Goal: Task Accomplishment & Management: Use online tool/utility

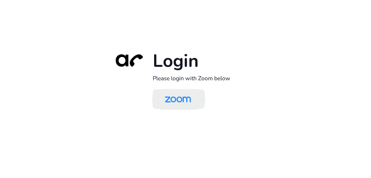
click at [184, 98] on img at bounding box center [178, 100] width 38 height 18
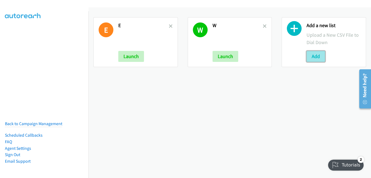
click at [308, 55] on button "Add" at bounding box center [316, 56] width 19 height 11
click at [315, 57] on button "Add" at bounding box center [316, 56] width 19 height 11
click at [313, 58] on button "Add" at bounding box center [316, 56] width 19 height 11
click at [313, 95] on div "E E Launch W W Launch Add a new list Upload a New CSV File to Dial Down Add" at bounding box center [230, 92] width 283 height 170
click at [309, 58] on button "Add" at bounding box center [316, 56] width 19 height 11
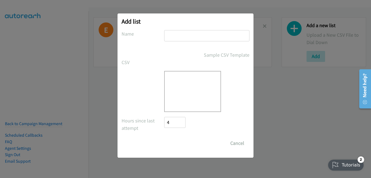
click at [192, 38] on input "text" at bounding box center [206, 35] width 85 height 11
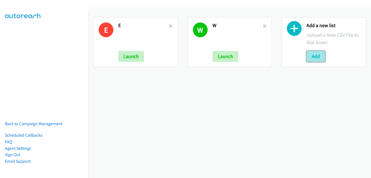
click at [311, 60] on button "Add" at bounding box center [316, 56] width 19 height 11
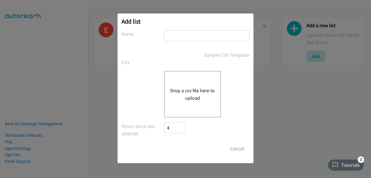
click at [185, 32] on input "text" at bounding box center [206, 35] width 85 height 11
type input "h"
click at [176, 90] on button "Drop a csv file here to upload" at bounding box center [192, 94] width 45 height 15
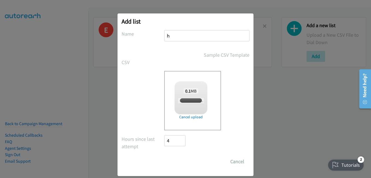
checkbox input "true"
click at [178, 160] on input "Save List" at bounding box center [178, 161] width 29 height 11
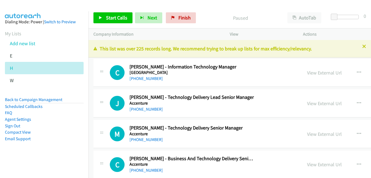
click at [363, 47] on icon at bounding box center [365, 47] width 4 height 4
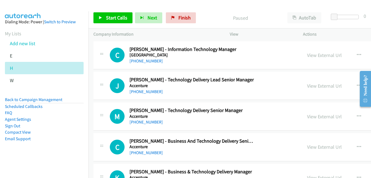
drag, startPoint x: 322, startPoint y: 88, endPoint x: 284, endPoint y: 82, distance: 38.6
click at [322, 88] on link "View External Url" at bounding box center [324, 86] width 35 height 6
click at [321, 116] on link "View External Url" at bounding box center [324, 116] width 35 height 6
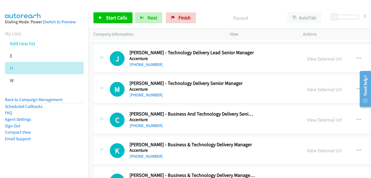
scroll to position [27, 0]
drag, startPoint x: 319, startPoint y: 119, endPoint x: 313, endPoint y: 118, distance: 6.9
click at [319, 119] on link "View External Url" at bounding box center [324, 119] width 35 height 6
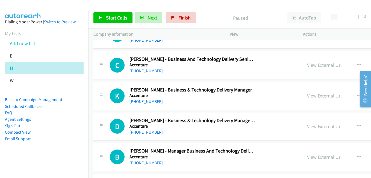
scroll to position [82, 0]
drag, startPoint x: 324, startPoint y: 94, endPoint x: 264, endPoint y: 84, distance: 60.8
click at [324, 94] on link "View External Url" at bounding box center [324, 95] width 35 height 6
drag, startPoint x: 313, startPoint y: 125, endPoint x: 308, endPoint y: 125, distance: 5.7
click at [313, 125] on link "View External Url" at bounding box center [324, 126] width 35 height 6
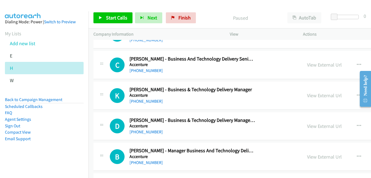
scroll to position [137, 0]
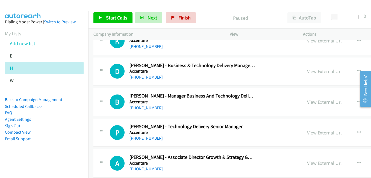
click at [313, 102] on link "View External Url" at bounding box center [324, 102] width 35 height 6
click at [318, 134] on link "View External Url" at bounding box center [324, 132] width 35 height 6
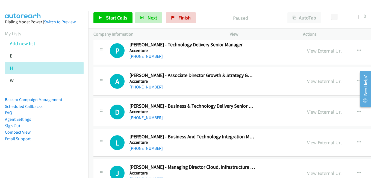
scroll to position [219, 0]
drag, startPoint x: 324, startPoint y: 81, endPoint x: 276, endPoint y: 69, distance: 49.9
click at [324, 81] on link "View External Url" at bounding box center [324, 81] width 35 height 6
click at [327, 111] on link "View External Url" at bounding box center [324, 111] width 35 height 6
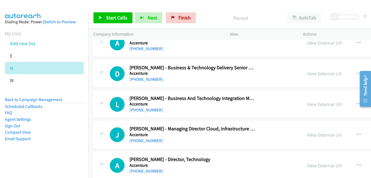
scroll to position [274, 0]
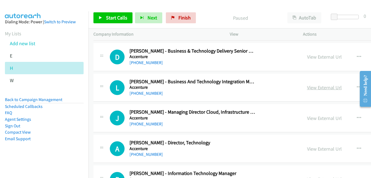
drag, startPoint x: 311, startPoint y: 89, endPoint x: 306, endPoint y: 89, distance: 5.5
click at [311, 89] on link "View External Url" at bounding box center [324, 87] width 35 height 6
click at [325, 120] on link "View External Url" at bounding box center [324, 118] width 35 height 6
click at [319, 150] on link "View External Url" at bounding box center [324, 149] width 35 height 6
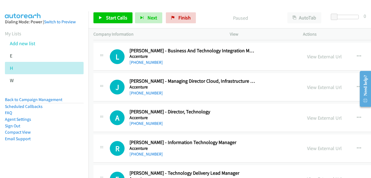
scroll to position [328, 0]
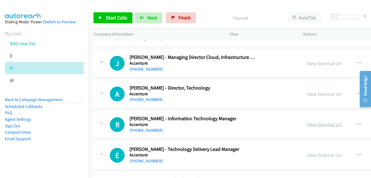
click at [320, 125] on link "View External Url" at bounding box center [324, 124] width 35 height 6
click at [324, 155] on link "View External Url" at bounding box center [324, 155] width 35 height 6
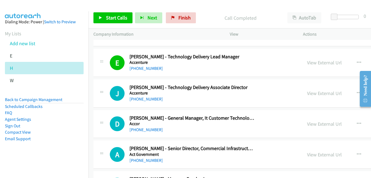
scroll to position [438, 0]
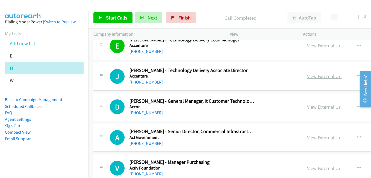
drag, startPoint x: 313, startPoint y: 76, endPoint x: 306, endPoint y: 77, distance: 6.8
click at [313, 76] on link "View External Url" at bounding box center [324, 76] width 35 height 6
click at [324, 109] on link "View External Url" at bounding box center [324, 107] width 35 height 6
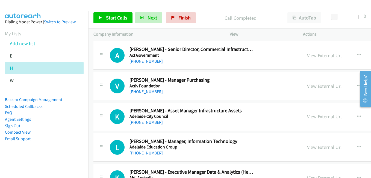
scroll to position [547, 0]
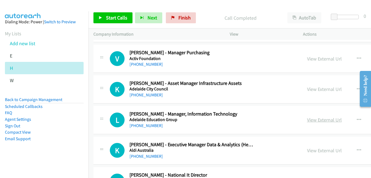
click at [321, 118] on link "View External Url" at bounding box center [324, 120] width 35 height 6
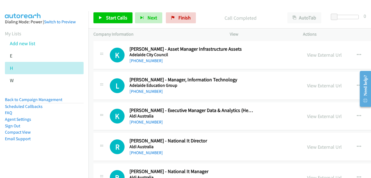
scroll to position [602, 0]
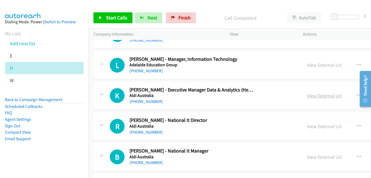
click at [310, 98] on link "View External Url" at bounding box center [324, 95] width 35 height 6
click at [321, 123] on link "View External Url" at bounding box center [324, 126] width 35 height 6
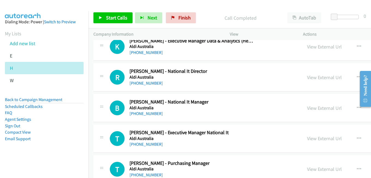
scroll to position [656, 0]
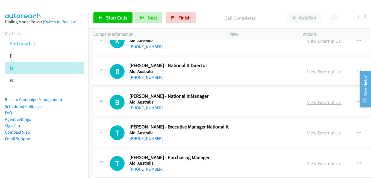
click at [314, 103] on link "View External Url" at bounding box center [324, 102] width 35 height 6
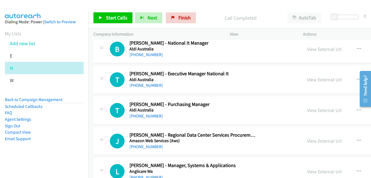
scroll to position [711, 0]
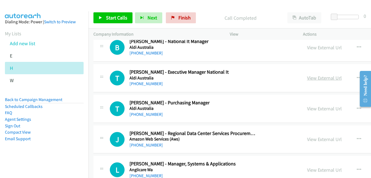
click at [319, 81] on link "View External Url" at bounding box center [324, 78] width 35 height 6
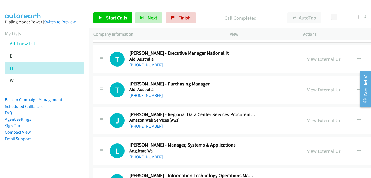
scroll to position [739, 0]
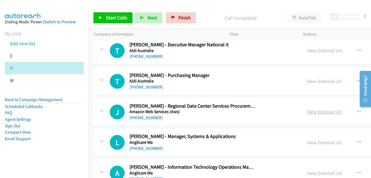
click at [319, 112] on link "View External Url" at bounding box center [324, 112] width 35 height 6
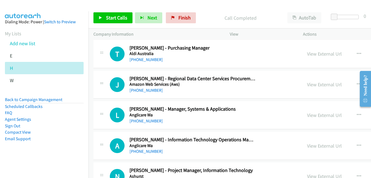
scroll to position [793, 0]
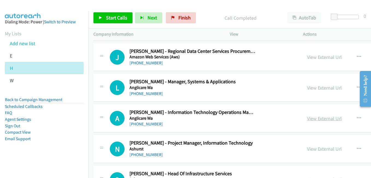
click at [315, 118] on link "View External Url" at bounding box center [324, 118] width 35 height 6
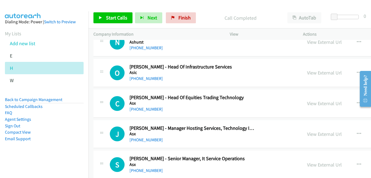
scroll to position [930, 0]
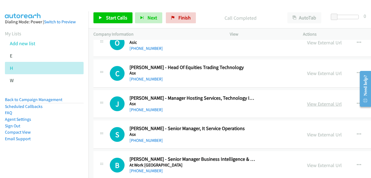
click at [321, 104] on link "View External Url" at bounding box center [324, 104] width 35 height 6
drag, startPoint x: 319, startPoint y: 136, endPoint x: 313, endPoint y: 132, distance: 7.4
click at [319, 136] on link "View External Url" at bounding box center [324, 134] width 35 height 6
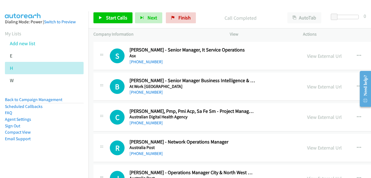
scroll to position [1012, 0]
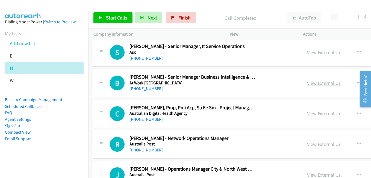
click at [314, 83] on link "View External Url" at bounding box center [324, 83] width 35 height 6
click at [319, 112] on link "View External Url" at bounding box center [324, 113] width 35 height 6
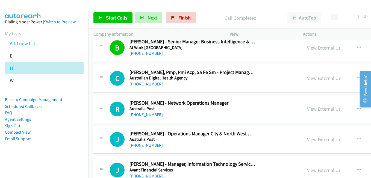
scroll to position [1067, 0]
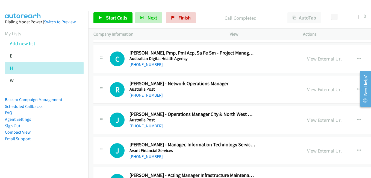
drag, startPoint x: 312, startPoint y: 91, endPoint x: 286, endPoint y: 84, distance: 26.5
click at [312, 91] on link "View External Url" at bounding box center [324, 89] width 35 height 6
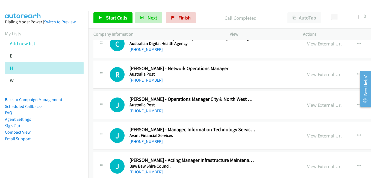
scroll to position [1094, 0]
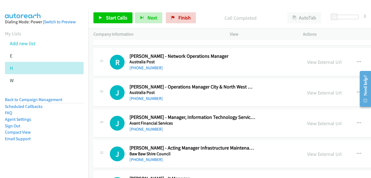
drag, startPoint x: 322, startPoint y: 122, endPoint x: 108, endPoint y: 1, distance: 246.4
click at [322, 122] on link "View External Url" at bounding box center [324, 123] width 35 height 6
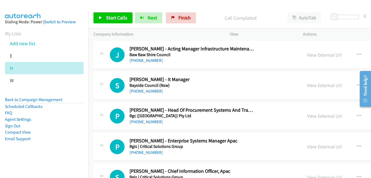
scroll to position [1204, 0]
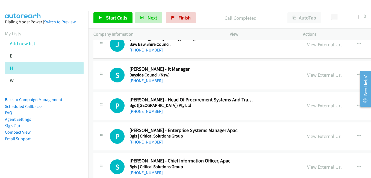
drag, startPoint x: 323, startPoint y: 106, endPoint x: 218, endPoint y: 75, distance: 109.8
click at [323, 106] on link "View External Url" at bounding box center [324, 105] width 35 height 6
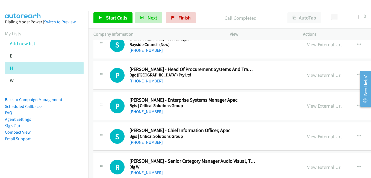
scroll to position [1258, 0]
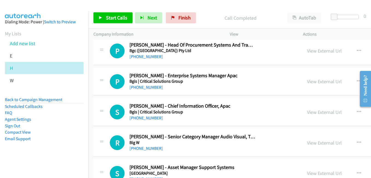
drag, startPoint x: 318, startPoint y: 111, endPoint x: 300, endPoint y: 101, distance: 20.4
click at [318, 111] on link "View External Url" at bounding box center [324, 112] width 35 height 6
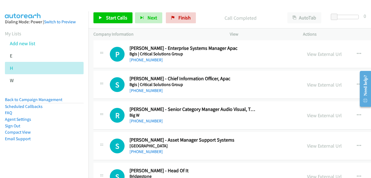
scroll to position [1313, 0]
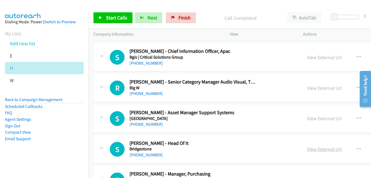
click at [310, 150] on link "View External Url" at bounding box center [324, 149] width 35 height 6
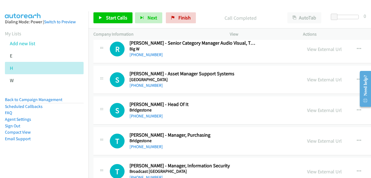
scroll to position [1395, 0]
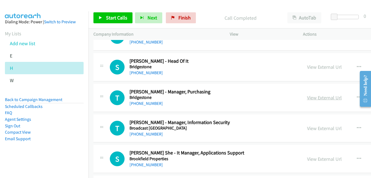
drag, startPoint x: 326, startPoint y: 99, endPoint x: 321, endPoint y: 98, distance: 5.4
click at [326, 99] on link "View External Url" at bounding box center [324, 97] width 35 height 6
drag, startPoint x: 329, startPoint y: 127, endPoint x: 137, endPoint y: 28, distance: 216.1
click at [329, 127] on link "View External Url" at bounding box center [324, 128] width 35 height 6
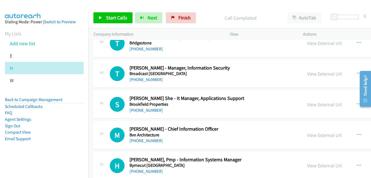
scroll to position [1450, 0]
click at [317, 101] on link "View External Url" at bounding box center [324, 104] width 35 height 6
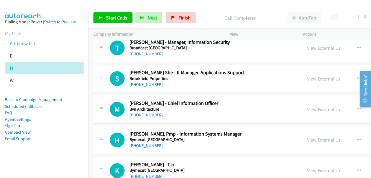
scroll to position [1504, 0]
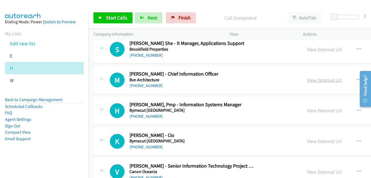
drag, startPoint x: 316, startPoint y: 79, endPoint x: 309, endPoint y: 77, distance: 8.0
click at [316, 79] on link "View External Url" at bounding box center [324, 80] width 35 height 6
drag, startPoint x: 323, startPoint y: 111, endPoint x: 132, endPoint y: 22, distance: 211.2
click at [323, 111] on link "View External Url" at bounding box center [324, 110] width 35 height 6
click at [319, 142] on link "View External Url" at bounding box center [324, 141] width 35 height 6
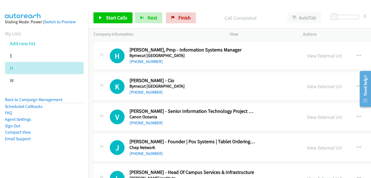
scroll to position [1586, 0]
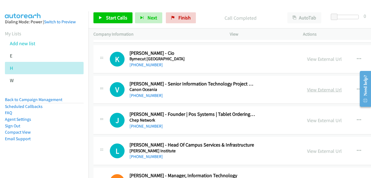
click at [312, 89] on link "View External Url" at bounding box center [324, 89] width 35 height 6
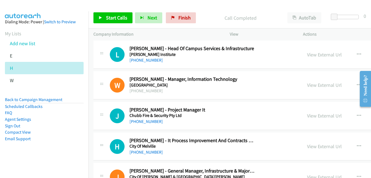
scroll to position [1703, 0]
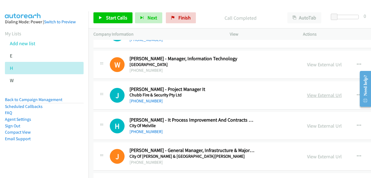
drag, startPoint x: 321, startPoint y: 97, endPoint x: 316, endPoint y: 95, distance: 4.3
click at [321, 97] on link "View External Url" at bounding box center [324, 95] width 35 height 6
click at [314, 126] on link "View External Url" at bounding box center [324, 126] width 35 height 6
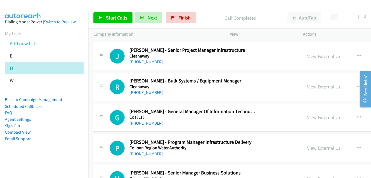
scroll to position [1840, 0]
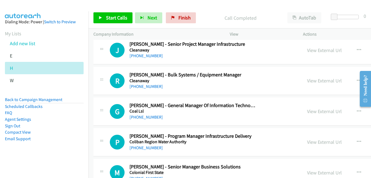
click at [319, 111] on link "View External Url" at bounding box center [324, 111] width 35 height 6
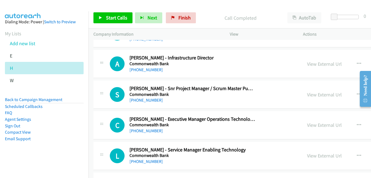
scroll to position [2004, 0]
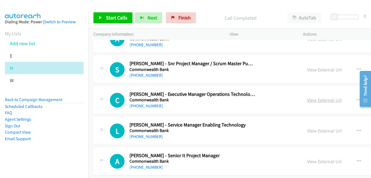
click at [310, 99] on link "View External Url" at bounding box center [324, 100] width 35 height 6
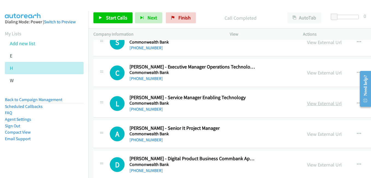
click at [318, 104] on link "View External Url" at bounding box center [324, 103] width 35 height 6
click at [313, 135] on link "View External Url" at bounding box center [324, 134] width 35 height 6
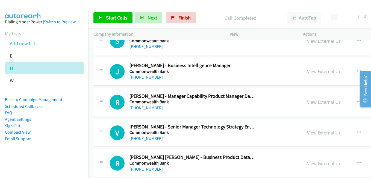
scroll to position [2196, 0]
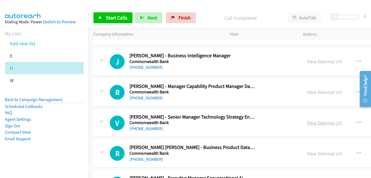
click at [315, 124] on link "View External Url" at bounding box center [324, 123] width 35 height 6
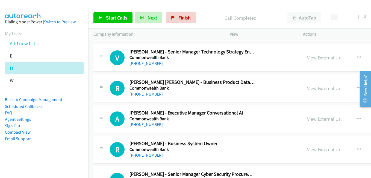
scroll to position [2278, 0]
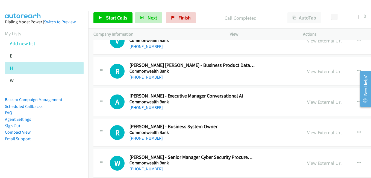
click at [307, 100] on link "View External Url" at bounding box center [324, 102] width 35 height 6
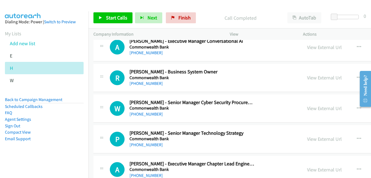
scroll to position [2360, 0]
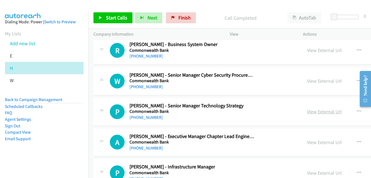
click at [319, 114] on link "View External Url" at bounding box center [324, 111] width 35 height 6
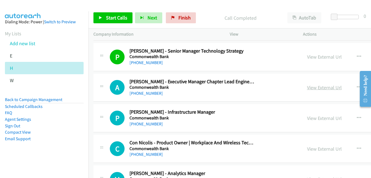
click at [322, 87] on link "View External Url" at bounding box center [324, 87] width 35 height 6
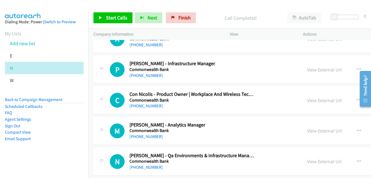
scroll to position [2469, 0]
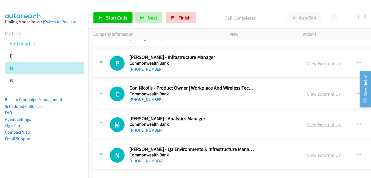
click at [317, 123] on link "View External Url" at bounding box center [324, 124] width 35 height 6
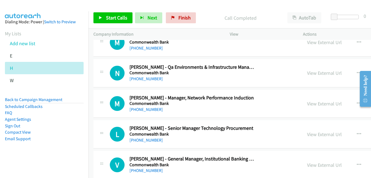
scroll to position [2579, 0]
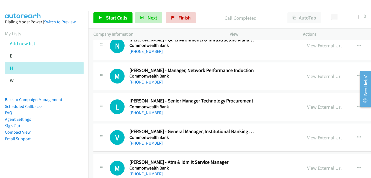
drag, startPoint x: 325, startPoint y: 107, endPoint x: 293, endPoint y: 96, distance: 34.1
click at [325, 107] on link "View External Url" at bounding box center [324, 107] width 35 height 6
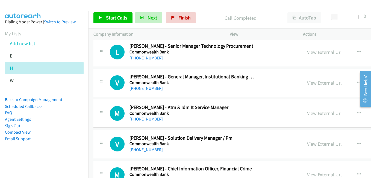
scroll to position [2661, 0]
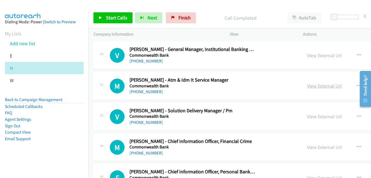
drag, startPoint x: 325, startPoint y: 85, endPoint x: 316, endPoint y: 84, distance: 9.1
click at [325, 85] on link "View External Url" at bounding box center [324, 86] width 35 height 6
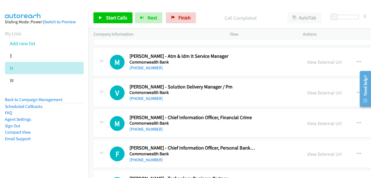
scroll to position [2715, 0]
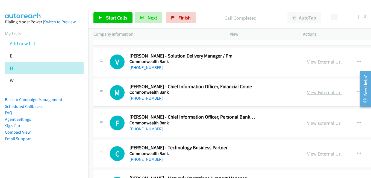
click at [316, 92] on link "View External Url" at bounding box center [324, 92] width 35 height 6
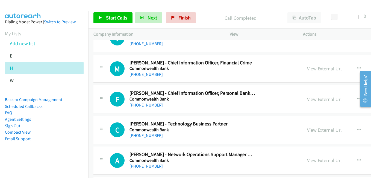
scroll to position [2743, 0]
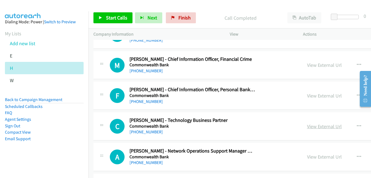
click at [321, 127] on link "View External Url" at bounding box center [324, 126] width 35 height 6
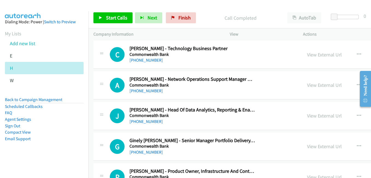
scroll to position [2825, 0]
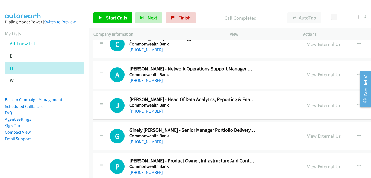
click at [323, 78] on link "View External Url" at bounding box center [324, 74] width 35 height 6
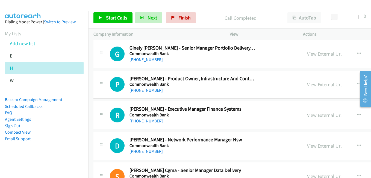
scroll to position [2934, 0]
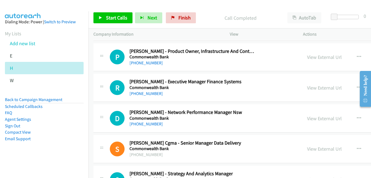
drag, startPoint x: 309, startPoint y: 119, endPoint x: 283, endPoint y: 112, distance: 26.8
click at [309, 119] on link "View External Url" at bounding box center [324, 118] width 35 height 6
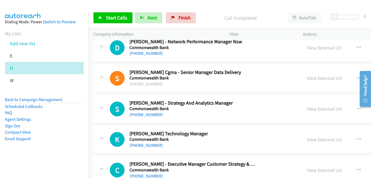
scroll to position [3016, 0]
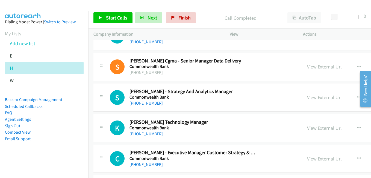
drag, startPoint x: 316, startPoint y: 99, endPoint x: 148, endPoint y: 58, distance: 173.1
click at [316, 99] on link "View External Url" at bounding box center [324, 97] width 35 height 6
click at [316, 129] on link "View External Url" at bounding box center [324, 128] width 35 height 6
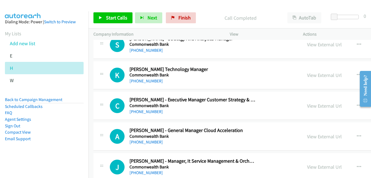
scroll to position [3071, 0]
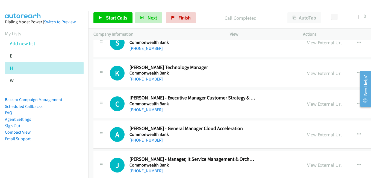
drag, startPoint x: 325, startPoint y: 135, endPoint x: 316, endPoint y: 131, distance: 9.9
click at [325, 135] on link "View External Url" at bounding box center [324, 134] width 35 height 6
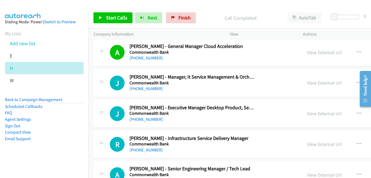
scroll to position [3180, 0]
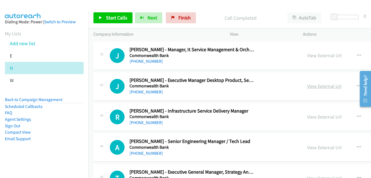
click at [319, 88] on link "View External Url" at bounding box center [324, 86] width 35 height 6
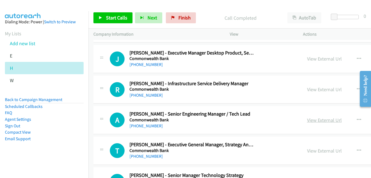
click at [317, 121] on link "View External Url" at bounding box center [324, 120] width 35 height 6
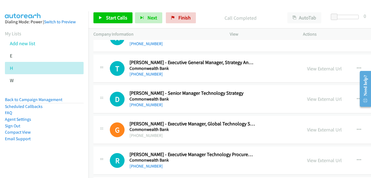
scroll to position [3262, 0]
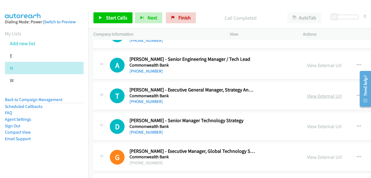
click at [321, 95] on link "View External Url" at bounding box center [324, 96] width 35 height 6
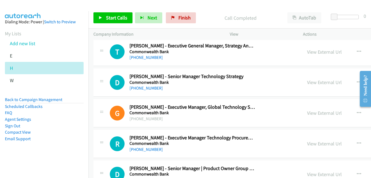
scroll to position [3317, 0]
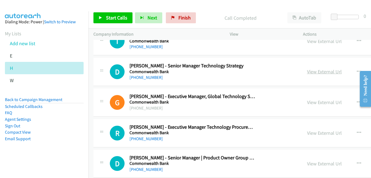
click at [313, 71] on link "View External Url" at bounding box center [324, 71] width 35 height 6
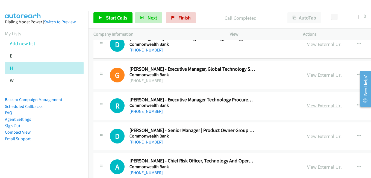
click at [316, 106] on link "View External Url" at bounding box center [324, 105] width 35 height 6
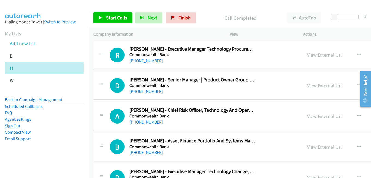
scroll to position [3399, 0]
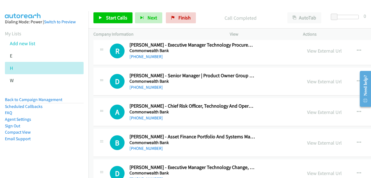
drag, startPoint x: 321, startPoint y: 112, endPoint x: 266, endPoint y: 88, distance: 60.5
click at [321, 112] on link "View External Url" at bounding box center [324, 112] width 35 height 6
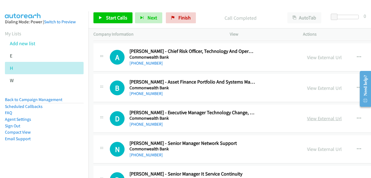
click at [320, 119] on link "View External Url" at bounding box center [324, 118] width 35 height 6
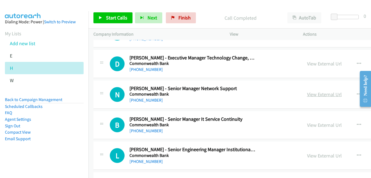
click at [316, 96] on link "View External Url" at bounding box center [324, 94] width 35 height 6
click at [315, 127] on link "View External Url" at bounding box center [324, 125] width 35 height 6
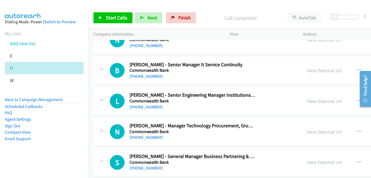
scroll to position [3563, 0]
click at [313, 103] on link "View External Url" at bounding box center [324, 101] width 35 height 6
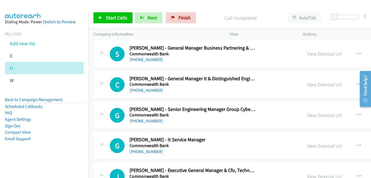
scroll to position [3673, 0]
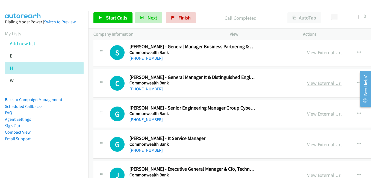
click at [314, 83] on link "View External Url" at bounding box center [324, 83] width 35 height 6
click at [325, 115] on link "View External Url" at bounding box center [324, 114] width 35 height 6
click at [317, 145] on link "View External Url" at bounding box center [324, 144] width 35 height 6
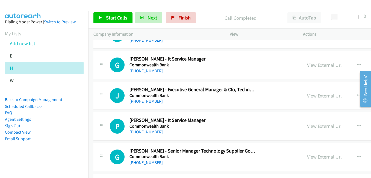
scroll to position [3755, 0]
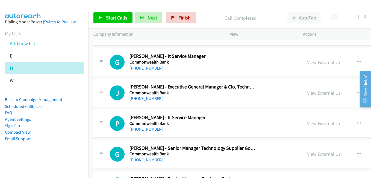
click at [322, 92] on link "View External Url" at bounding box center [324, 93] width 35 height 6
click at [315, 122] on link "View External Url" at bounding box center [324, 123] width 35 height 6
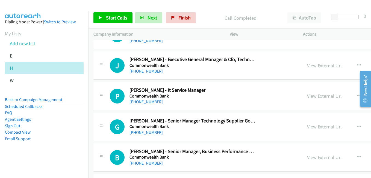
drag, startPoint x: 318, startPoint y: 128, endPoint x: 99, endPoint y: 0, distance: 253.1
click at [322, 128] on link "View External Url" at bounding box center [324, 126] width 35 height 6
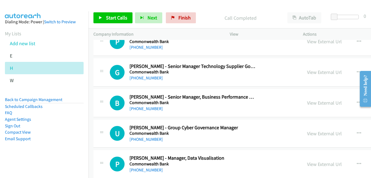
scroll to position [3837, 0]
click at [313, 101] on link "View External Url" at bounding box center [324, 102] width 35 height 6
click at [315, 133] on link "View External Url" at bounding box center [324, 133] width 35 height 6
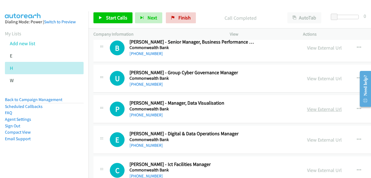
drag, startPoint x: 318, startPoint y: 108, endPoint x: 313, endPoint y: 108, distance: 5.0
click at [318, 108] on link "View External Url" at bounding box center [324, 109] width 35 height 6
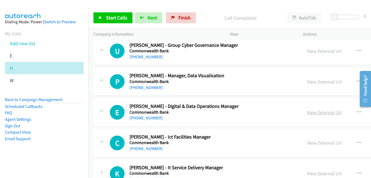
click at [320, 115] on link "View External Url" at bounding box center [324, 112] width 35 height 6
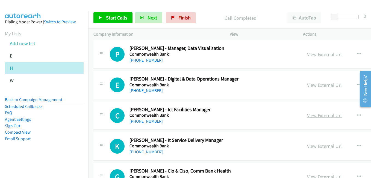
click at [321, 116] on link "View External Url" at bounding box center [324, 115] width 35 height 6
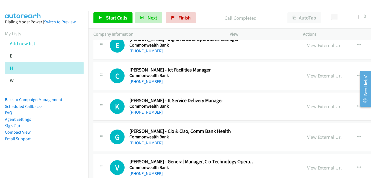
scroll to position [4001, 0]
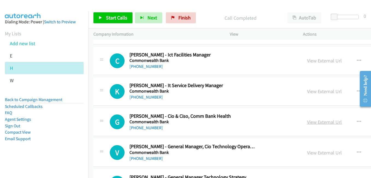
click at [317, 121] on link "View External Url" at bounding box center [324, 122] width 35 height 6
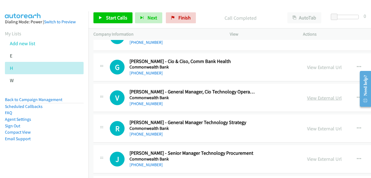
click at [318, 99] on link "View External Url" at bounding box center [324, 98] width 35 height 6
click at [322, 128] on link "View External Url" at bounding box center [324, 128] width 35 height 6
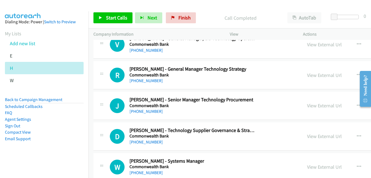
scroll to position [4110, 0]
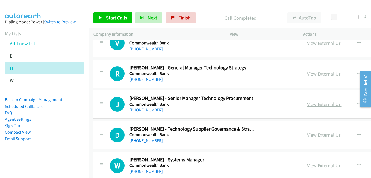
click at [322, 107] on link "View External Url" at bounding box center [324, 104] width 35 height 6
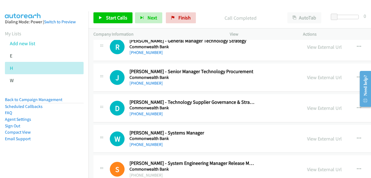
scroll to position [4138, 0]
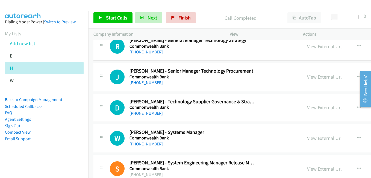
drag, startPoint x: 325, startPoint y: 139, endPoint x: 196, endPoint y: 76, distance: 143.4
click at [325, 139] on link "View External Url" at bounding box center [324, 138] width 35 height 6
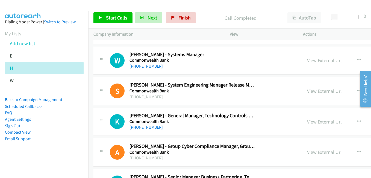
scroll to position [4220, 0]
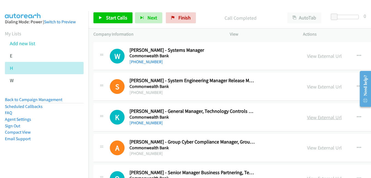
click at [315, 116] on link "View External Url" at bounding box center [324, 117] width 35 height 6
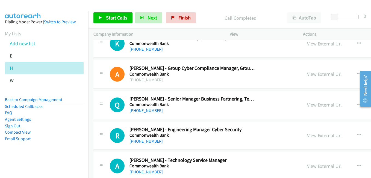
scroll to position [4302, 0]
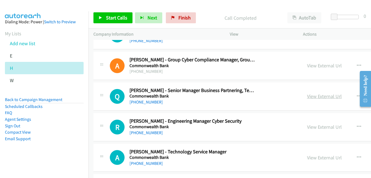
click at [324, 95] on link "View External Url" at bounding box center [324, 96] width 35 height 6
click at [316, 127] on link "View External Url" at bounding box center [324, 127] width 35 height 6
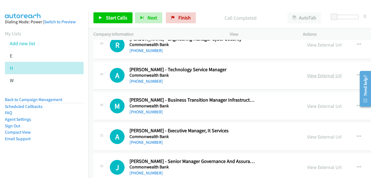
click at [314, 78] on link "View External Url" at bounding box center [324, 75] width 35 height 6
click at [314, 135] on link "View External Url" at bounding box center [324, 136] width 35 height 6
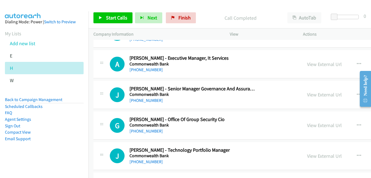
scroll to position [4466, 0]
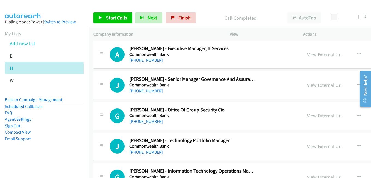
drag, startPoint x: 319, startPoint y: 118, endPoint x: 300, endPoint y: 113, distance: 19.4
click at [319, 118] on link "View External Url" at bounding box center [324, 115] width 35 height 6
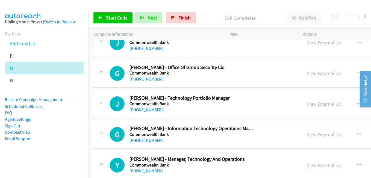
scroll to position [4521, 0]
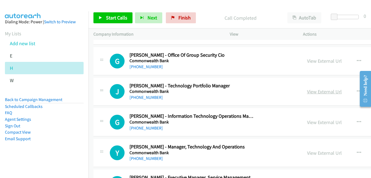
click at [315, 93] on link "View External Url" at bounding box center [324, 91] width 35 height 6
drag, startPoint x: 324, startPoint y: 119, endPoint x: 322, endPoint y: 117, distance: 3.5
click at [324, 119] on link "View External Url" at bounding box center [324, 122] width 35 height 6
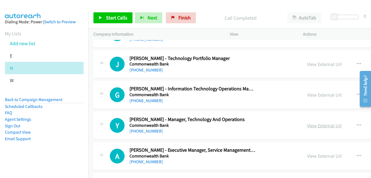
click at [312, 124] on link "View External Url" at bounding box center [324, 125] width 35 height 6
